Goal: Communication & Community: Answer question/provide support

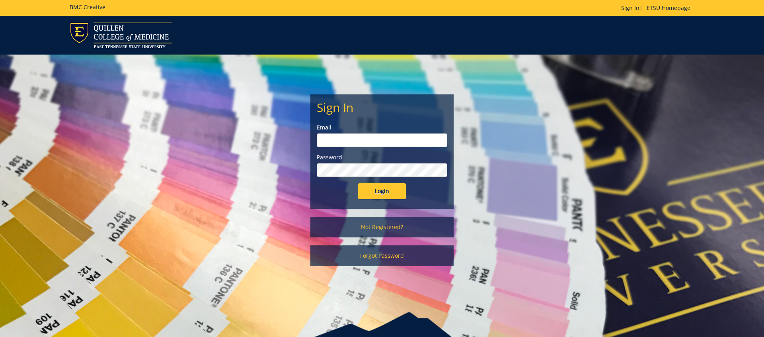
type input "[EMAIL_ADDRESS][DOMAIN_NAME]"
click at [384, 190] on input "Login" at bounding box center [382, 191] width 48 height 16
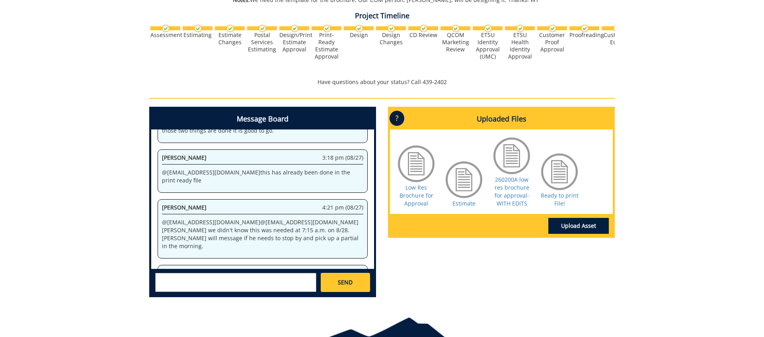
scroll to position [250, 0]
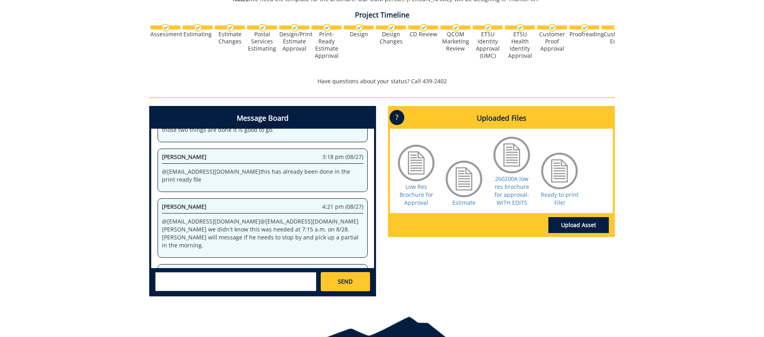
click at [247, 279] on textarea at bounding box center [235, 281] width 161 height 19
click at [237, 279] on textarea at bounding box center [235, 281] width 161 height 19
click at [244, 278] on textarea "I'll come get them. Thank you." at bounding box center [235, 281] width 161 height 19
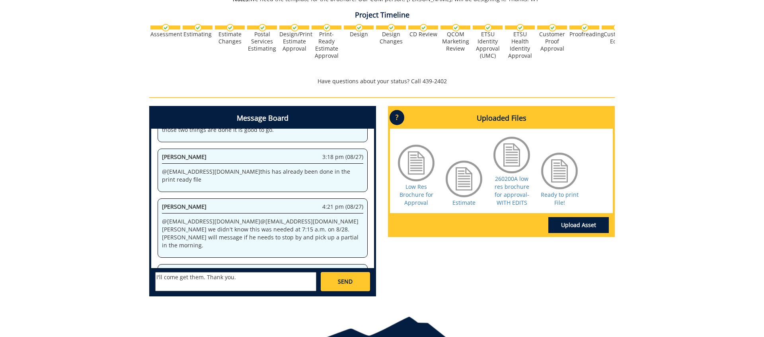
click at [244, 278] on textarea "I'll come get them. Thank you." at bounding box center [235, 281] width 161 height 19
click at [221, 278] on textarea "@[PERSON_NAME]" at bounding box center [235, 281] width 161 height 19
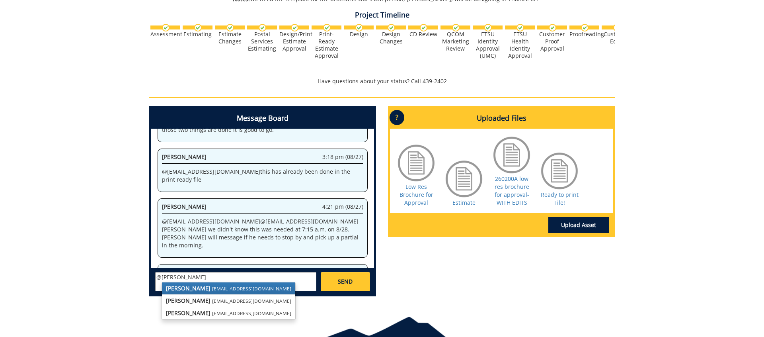
click at [186, 290] on strong "[PERSON_NAME]" at bounding box center [188, 288] width 45 height 8
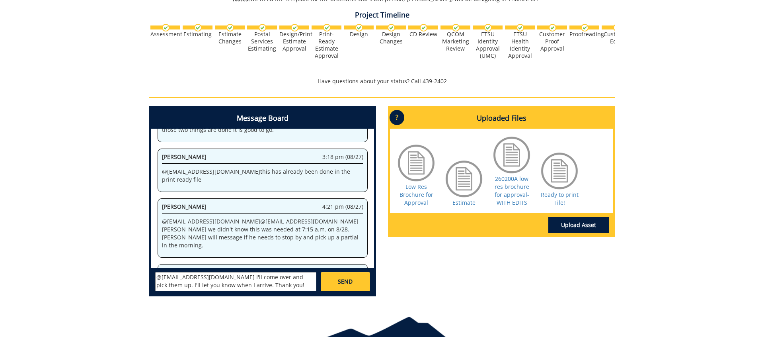
type textarea "@[EMAIL_ADDRESS][DOMAIN_NAME] I'll come over and pick them up. I'll let you kno…"
click at [356, 284] on link "SEND" at bounding box center [345, 281] width 49 height 19
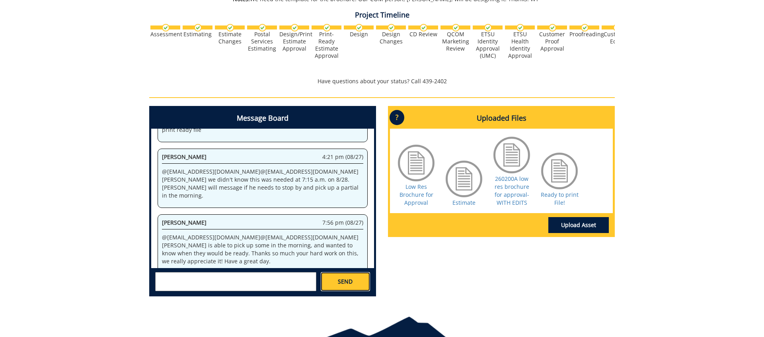
scroll to position [5213, 0]
